Goal: Task Accomplishment & Management: Use online tool/utility

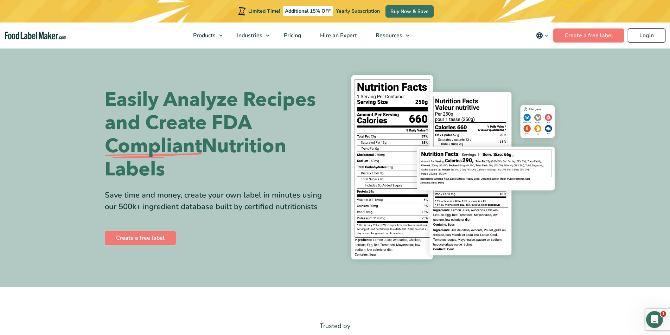
click at [647, 39] on link "Login" at bounding box center [646, 35] width 38 height 14
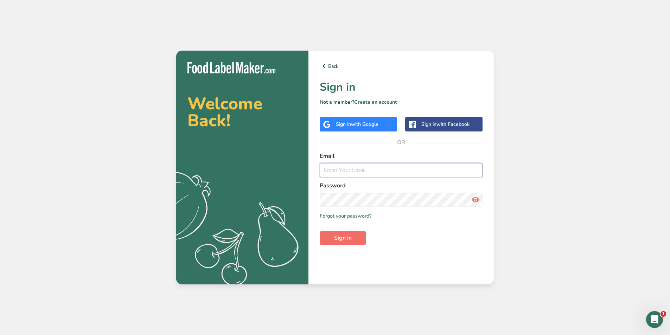
type input "afox@navitasorganics.com"
click at [339, 236] on span "Sign in" at bounding box center [343, 238] width 18 height 8
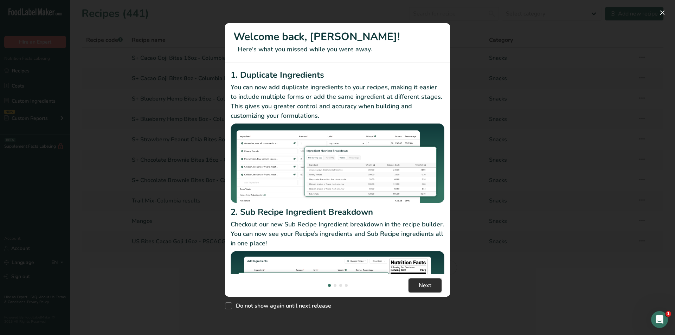
click at [423, 284] on span "Next" at bounding box center [425, 285] width 13 height 8
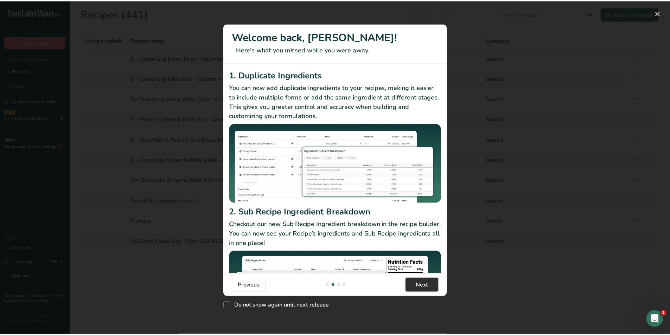
scroll to position [0, 225]
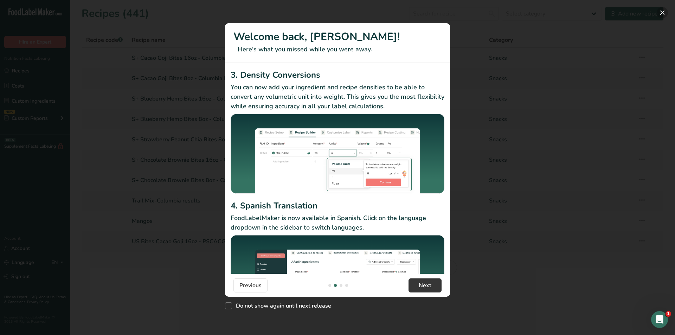
click at [663, 13] on button "New Features" at bounding box center [662, 12] width 11 height 11
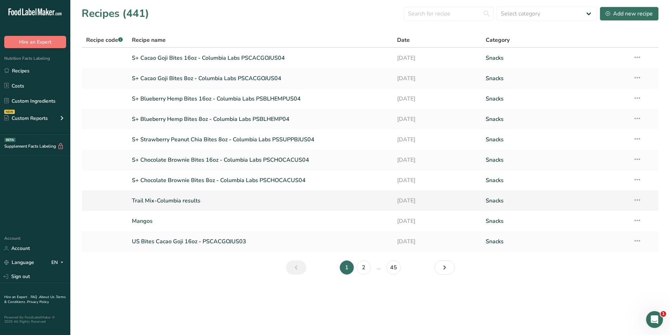
click at [184, 199] on link "Trail Mix-Columbia results" at bounding box center [260, 200] width 257 height 15
drag, startPoint x: 186, startPoint y: 199, endPoint x: 637, endPoint y: 199, distance: 451.6
click at [637, 199] on icon at bounding box center [637, 200] width 8 height 13
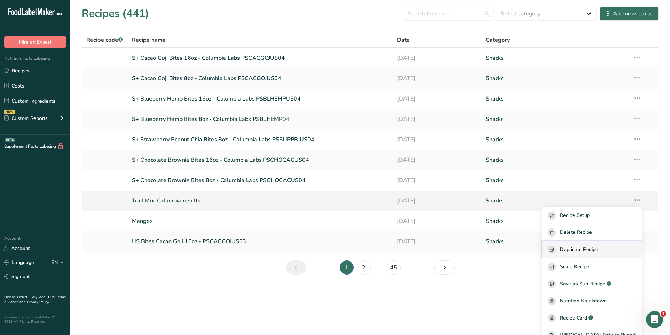
click at [598, 247] on span "Duplicate Recipe" at bounding box center [579, 250] width 38 height 8
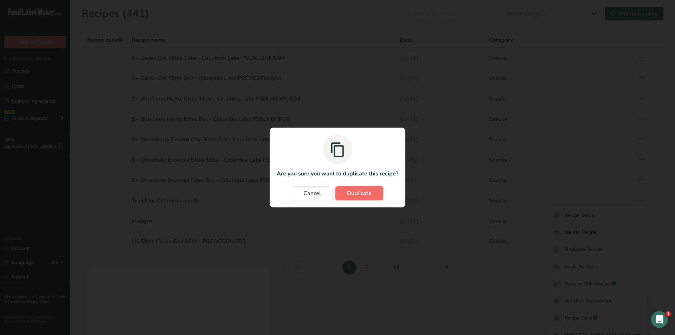
click at [371, 192] on span "Duplicate" at bounding box center [359, 193] width 25 height 8
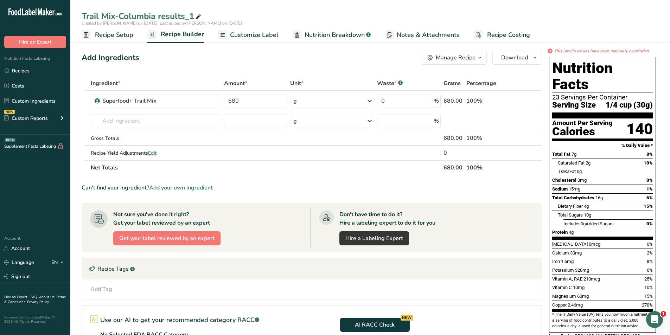
click at [199, 20] on div "Created by Amy Fox on 2025-08-22, Last edited by Amy Fox on 2025-08-22" at bounding box center [369, 23] width 599 height 6
click at [186, 16] on div "Trail Mix-Columbia results_1" at bounding box center [142, 16] width 121 height 13
click at [119, 32] on span "Recipe Setup" at bounding box center [114, 34] width 38 height 9
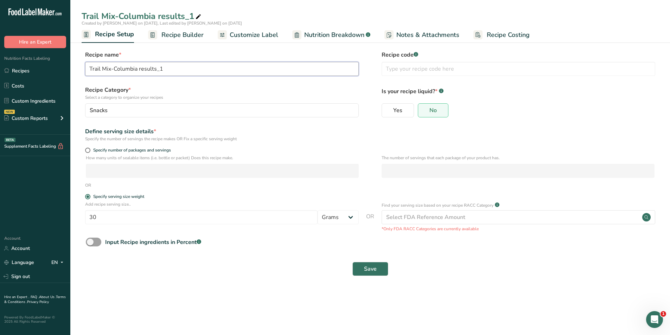
click at [179, 67] on input "Trail Mix-Columbia results_1" at bounding box center [221, 69] width 273 height 14
type input "Trail Mix-Columbia results_8oz"
click at [370, 269] on span "Save" at bounding box center [370, 269] width 13 height 8
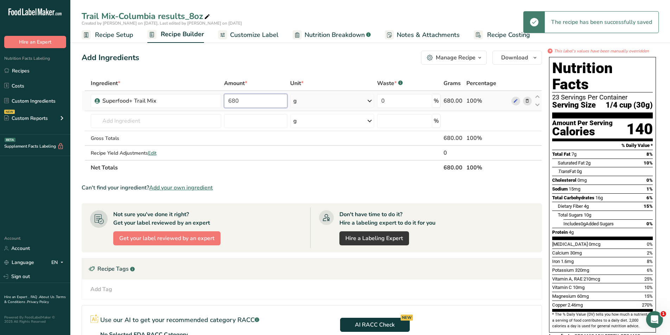
click at [253, 102] on input "680" at bounding box center [255, 101] width 63 height 14
type input "6"
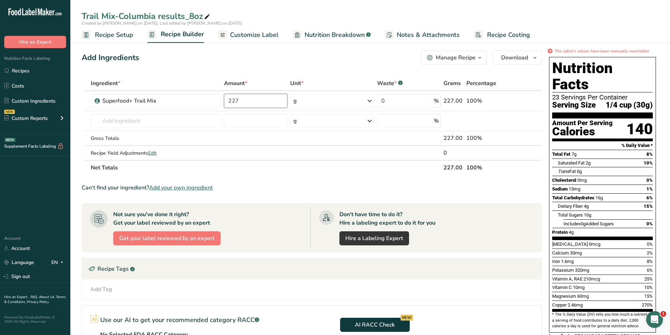
type input "227"
click at [297, 169] on div "Ingredient * Amount * Unit * Waste * .a-a{fill:#347362;}.b-a{fill:#fff;} Grams …" at bounding box center [312, 125] width 460 height 99
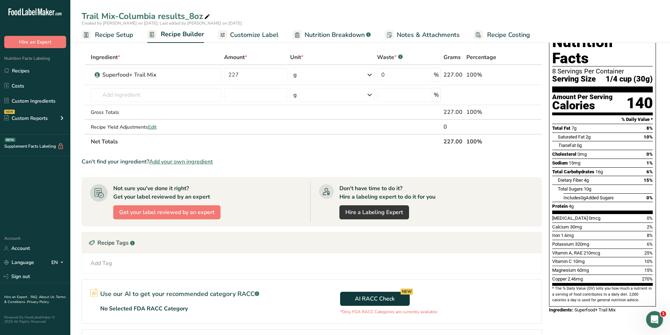
scroll to position [35, 0]
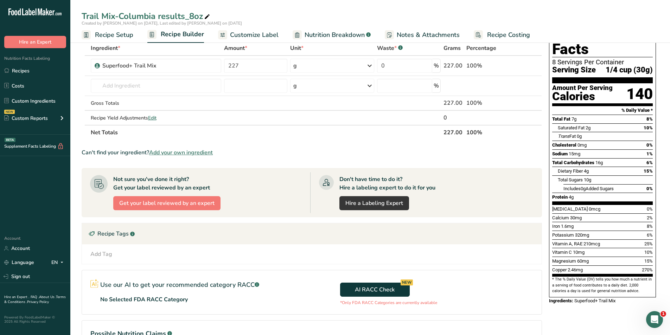
click at [261, 31] on span "Customize Label" at bounding box center [254, 34] width 48 height 9
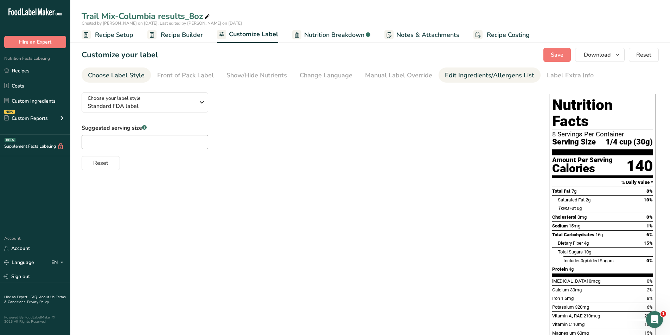
click at [463, 76] on div "Edit Ingredients/Allergens List" at bounding box center [489, 75] width 89 height 9
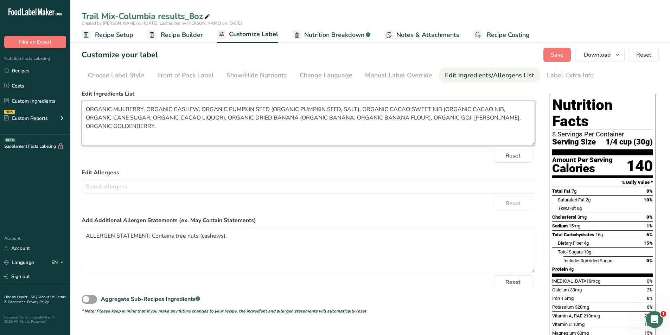
click at [150, 127] on textarea "ORGANIC MULBERRY, ORGANIC CASHEW, ORGANIC PUMPKIN SEED (ORGANIC PUMPKIN SEED, S…" at bounding box center [308, 123] width 453 height 45
click at [554, 58] on span "Save" at bounding box center [556, 55] width 13 height 8
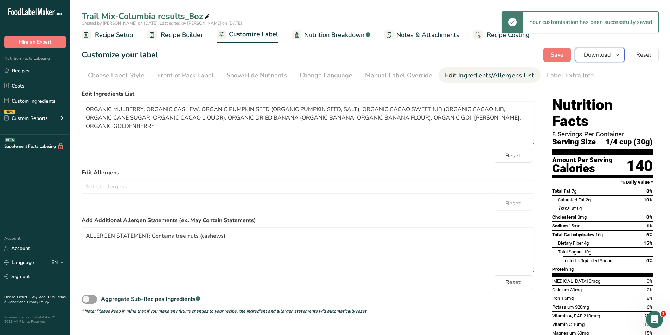
click at [620, 56] on icon "button" at bounding box center [617, 55] width 6 height 9
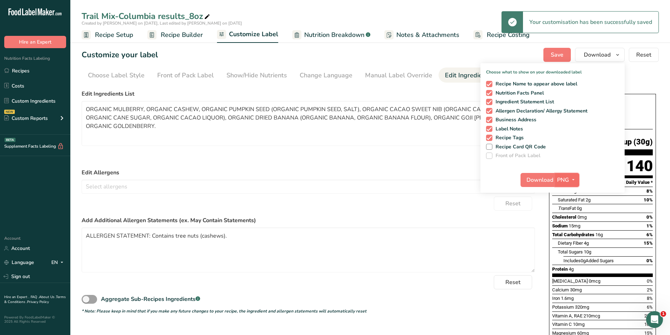
click at [565, 176] on span "PNG" at bounding box center [563, 180] width 12 height 8
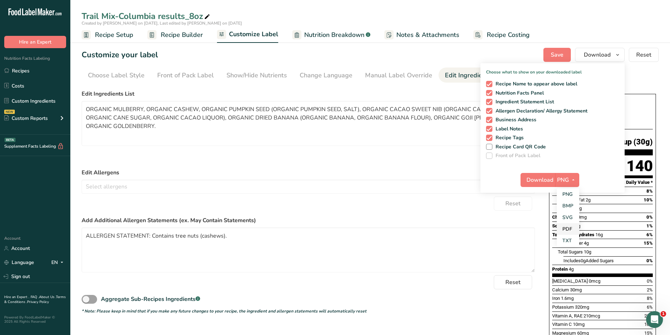
click at [571, 228] on link "PDF" at bounding box center [567, 229] width 22 height 12
click at [541, 180] on span "Download" at bounding box center [539, 180] width 27 height 8
click at [27, 275] on link "Sign out" at bounding box center [35, 276] width 70 height 12
